Goal: Task Accomplishment & Management: Manage account settings

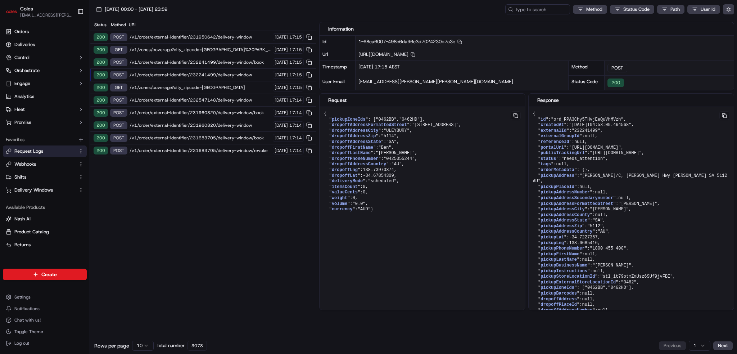
drag, startPoint x: 32, startPoint y: 162, endPoint x: 35, endPoint y: 159, distance: 4.1
click at [32, 162] on span "Webhooks" at bounding box center [25, 164] width 22 height 6
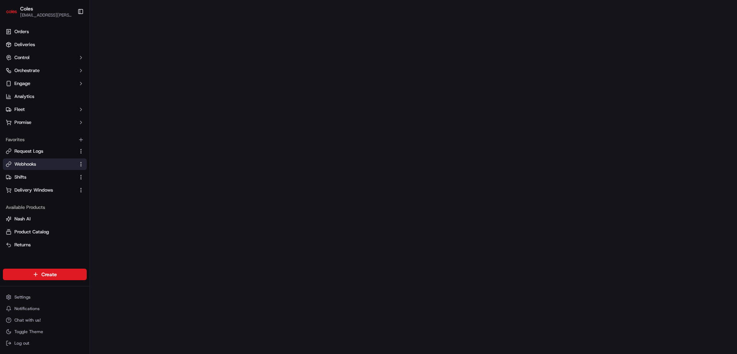
click at [31, 11] on span "Coles" at bounding box center [26, 8] width 13 height 7
click at [19, 32] on span "Orders" at bounding box center [21, 31] width 14 height 6
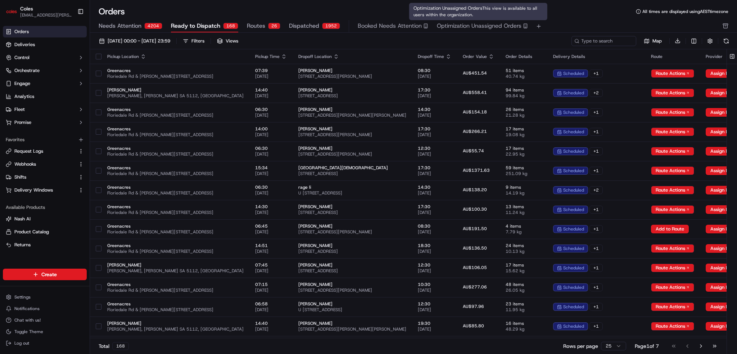
click at [460, 26] on span "Optimization Unassigned Orders" at bounding box center [479, 26] width 85 height 9
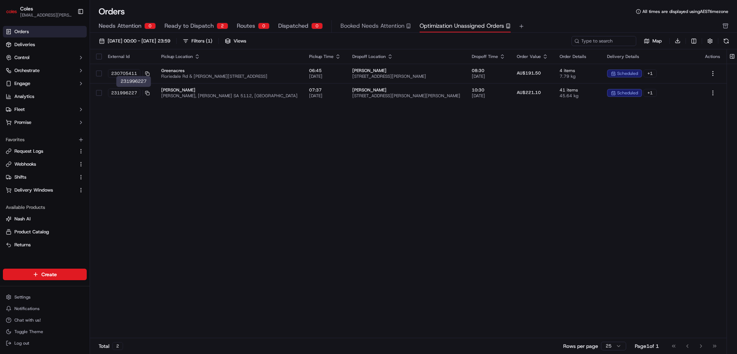
click at [123, 90] on span "231996227" at bounding box center [124, 93] width 26 height 6
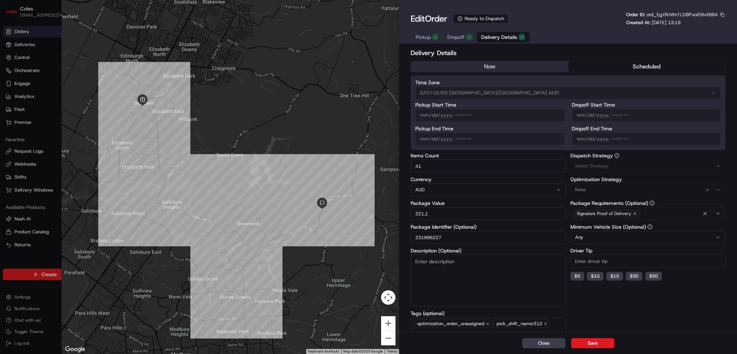
click at [497, 34] on span "Delivery Details" at bounding box center [499, 36] width 36 height 7
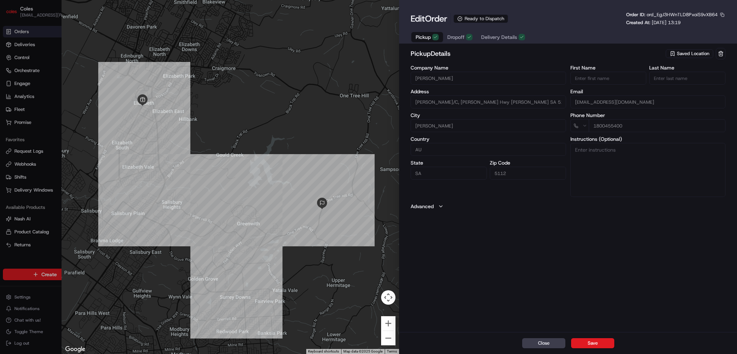
click at [422, 38] on span "Pickup" at bounding box center [422, 36] width 15 height 7
drag, startPoint x: 548, startPoint y: 342, endPoint x: 545, endPoint y: 336, distance: 6.8
click at [547, 341] on button "Close" at bounding box center [543, 343] width 43 height 10
type input "+1"
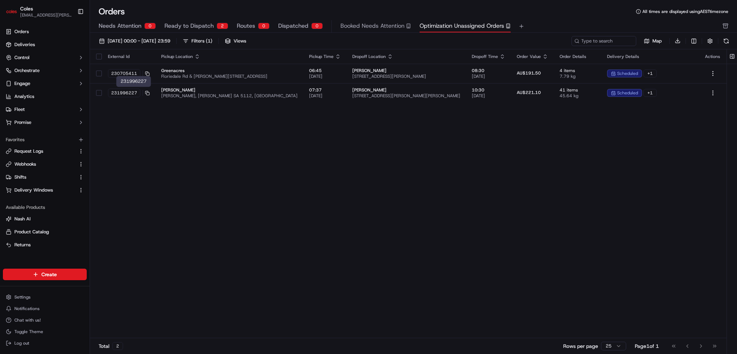
click at [137, 93] on span "231996227" at bounding box center [124, 93] width 26 height 6
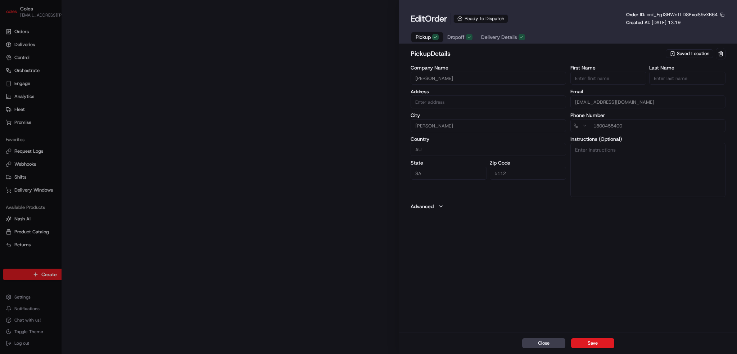
type input "[PERSON_NAME]/C, [PERSON_NAME] Hwy [PERSON_NAME] SA 5112 AU"
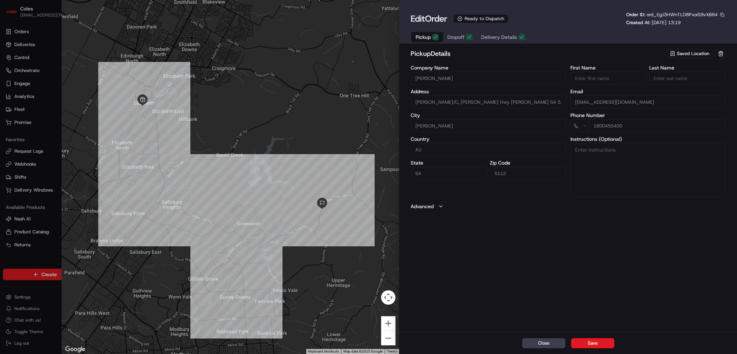
click at [538, 340] on button "Close" at bounding box center [543, 343] width 43 height 10
type input "+1"
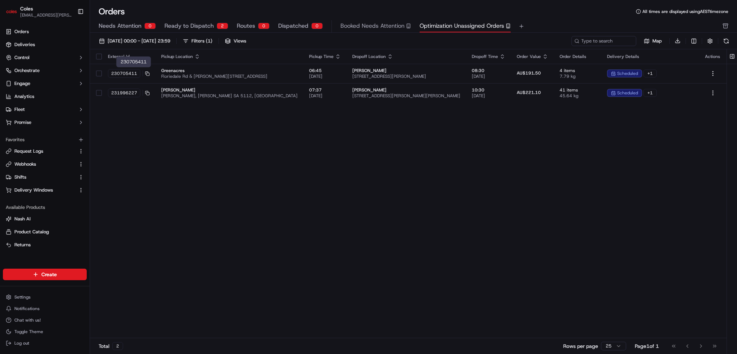
click at [125, 72] on span "230705411" at bounding box center [124, 74] width 26 height 6
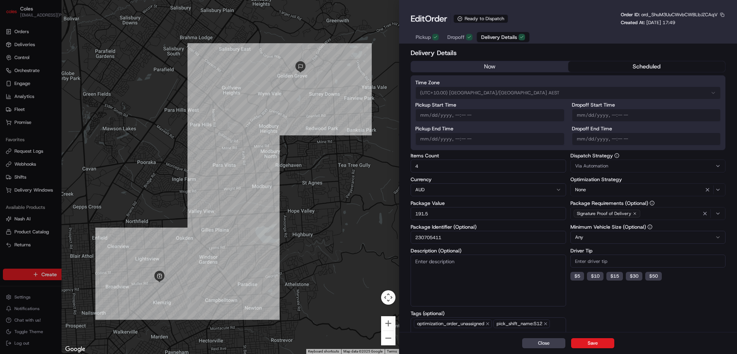
click at [503, 33] on span "Delivery Details" at bounding box center [499, 36] width 36 height 7
click at [424, 36] on span "Pickup" at bounding box center [422, 36] width 15 height 7
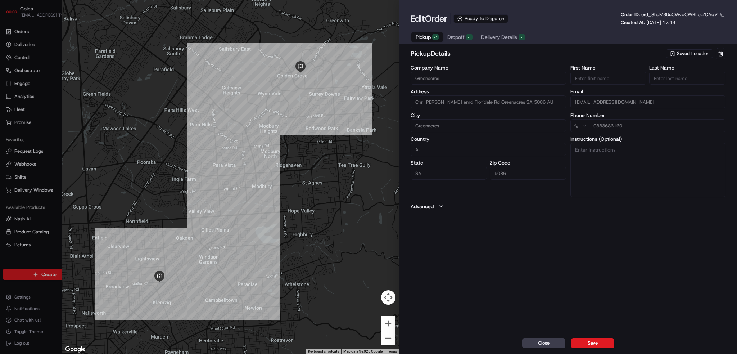
click at [549, 342] on button "Close" at bounding box center [543, 343] width 43 height 10
type input "+1"
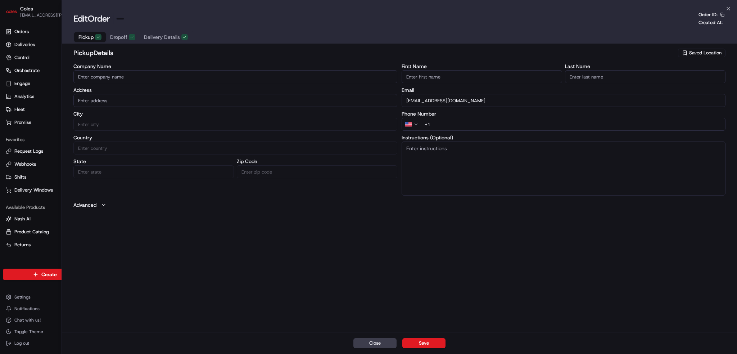
click at [370, 199] on html "Coles [EMAIL_ADDRESS][PERSON_NAME][PERSON_NAME][DOMAIN_NAME] Toggle Sidebar Ord…" at bounding box center [368, 177] width 737 height 354
